Goal: Find specific page/section

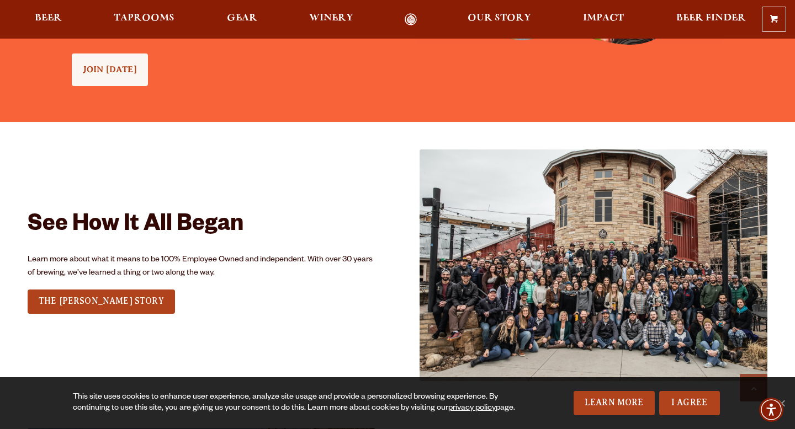
scroll to position [1428, 0]
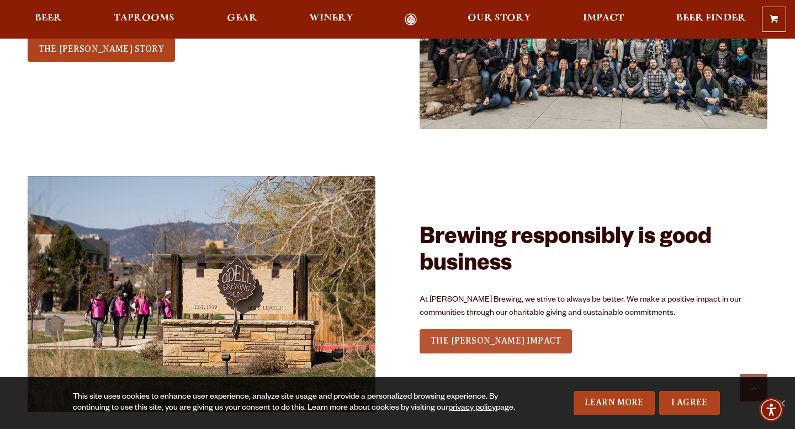
click at [493, 339] on span "THE [PERSON_NAME] IMPACT" at bounding box center [495, 341] width 130 height 10
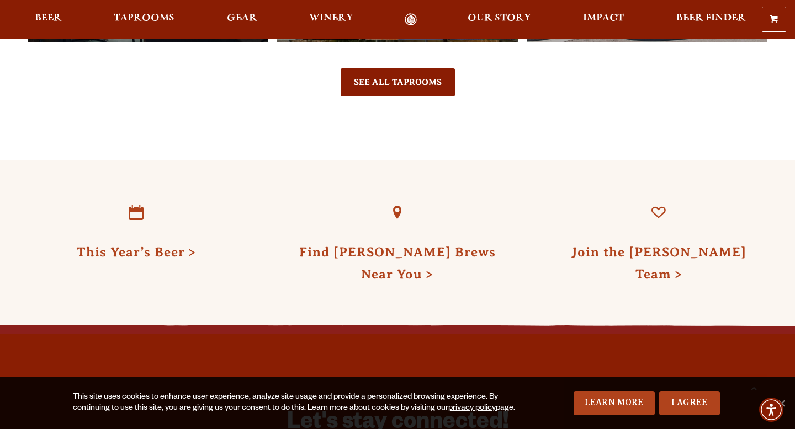
scroll to position [2708, 0]
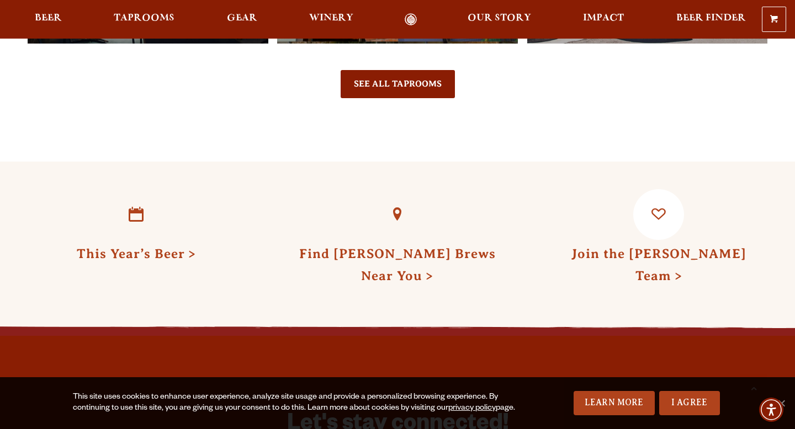
click at [634, 247] on link "Join the [PERSON_NAME] Team" at bounding box center [658, 265] width 175 height 36
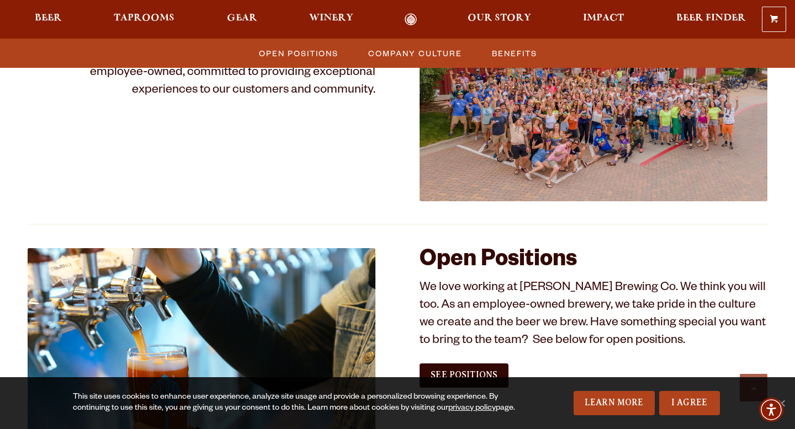
scroll to position [522, 0]
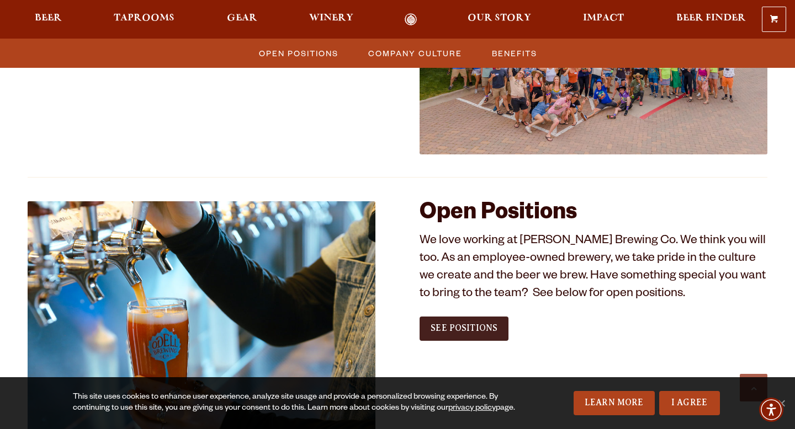
click at [486, 328] on span "See Positions" at bounding box center [463, 328] width 67 height 10
